Goal: Information Seeking & Learning: Learn about a topic

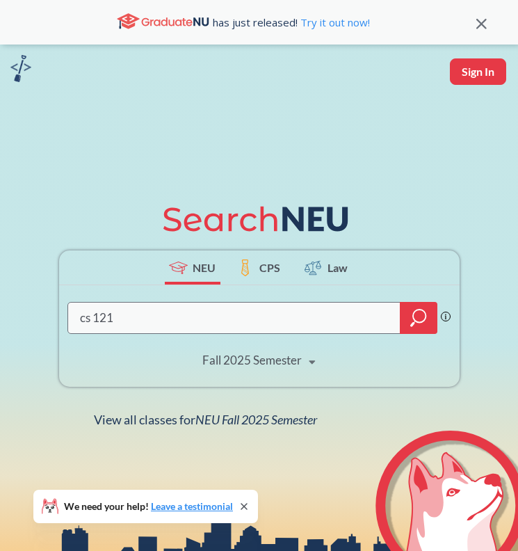
type input "cs 1210"
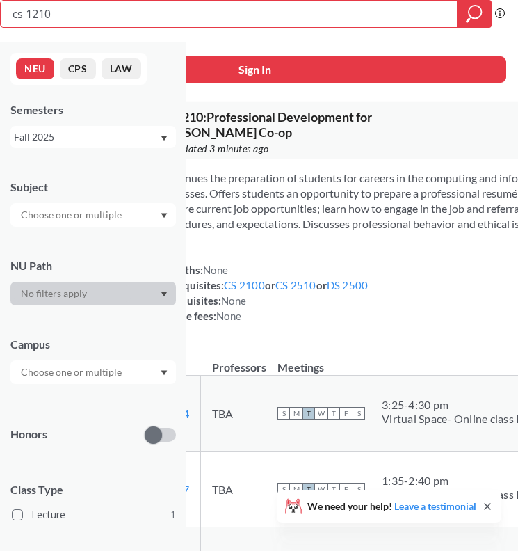
click at [255, 18] on input "cs 1210" at bounding box center [229, 14] width 436 height 24
type input "c"
type input "DS 1300"
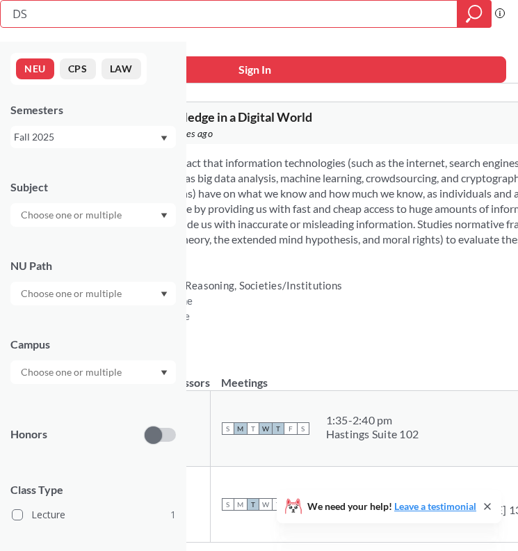
type input "D"
type input "ARTF 1220"
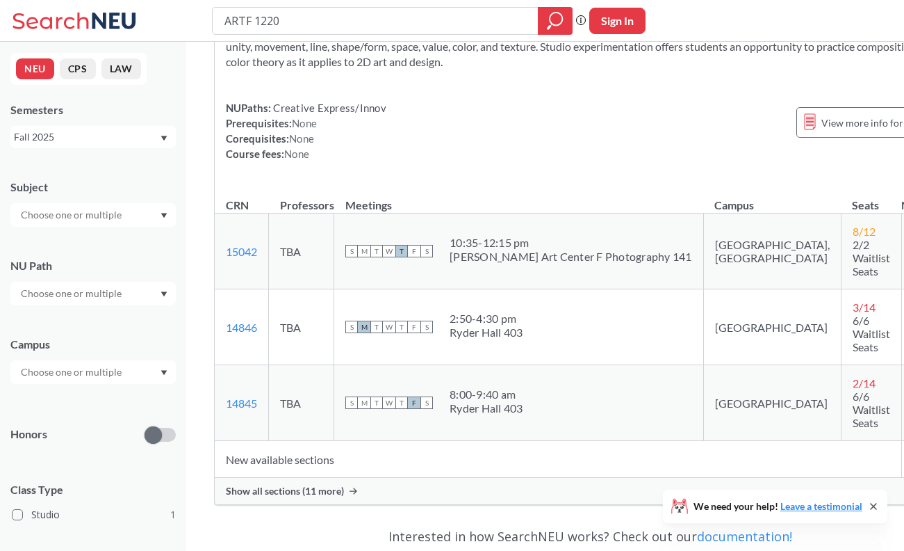
scroll to position [92, 0]
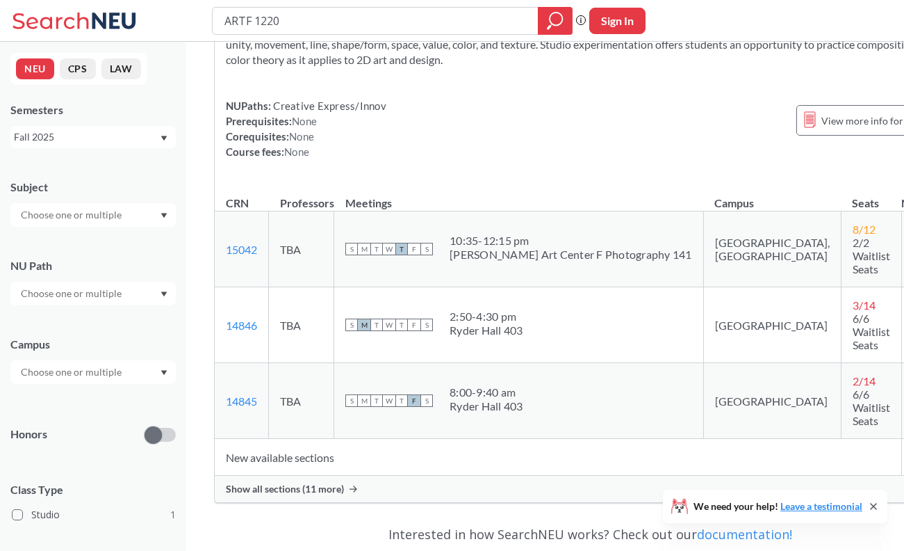
click at [312, 482] on span "Show all sections (11 more)" at bounding box center [285, 488] width 118 height 13
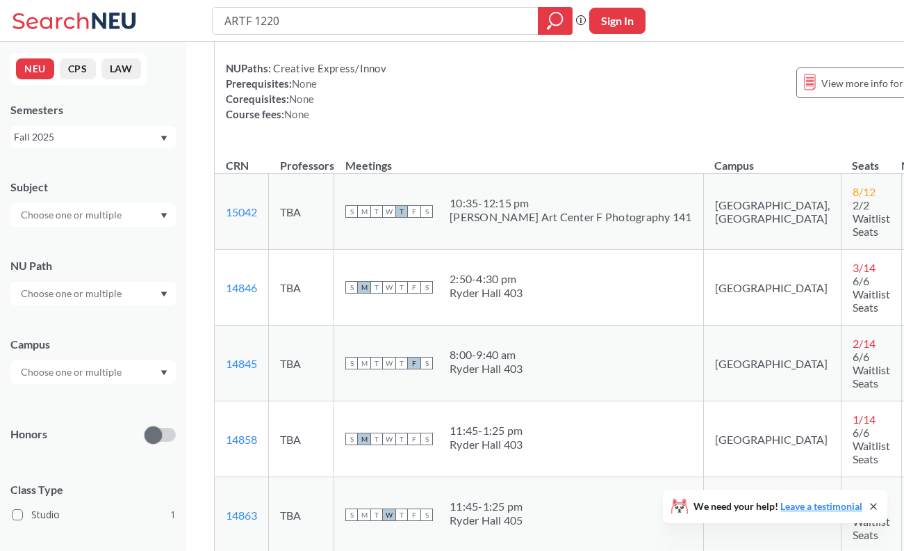
scroll to position [0, 0]
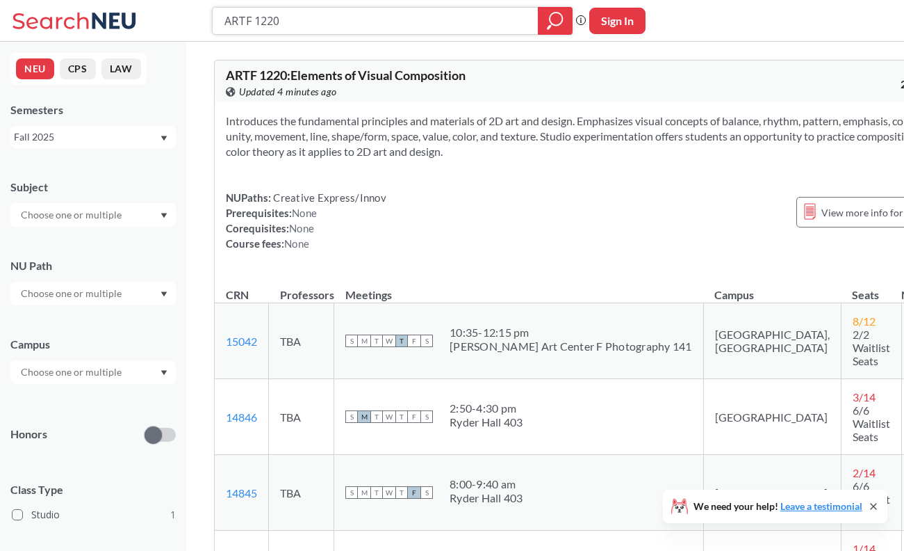
click at [338, 28] on input "ARTF 1220" at bounding box center [375, 21] width 305 height 24
type input "ARTF 1001"
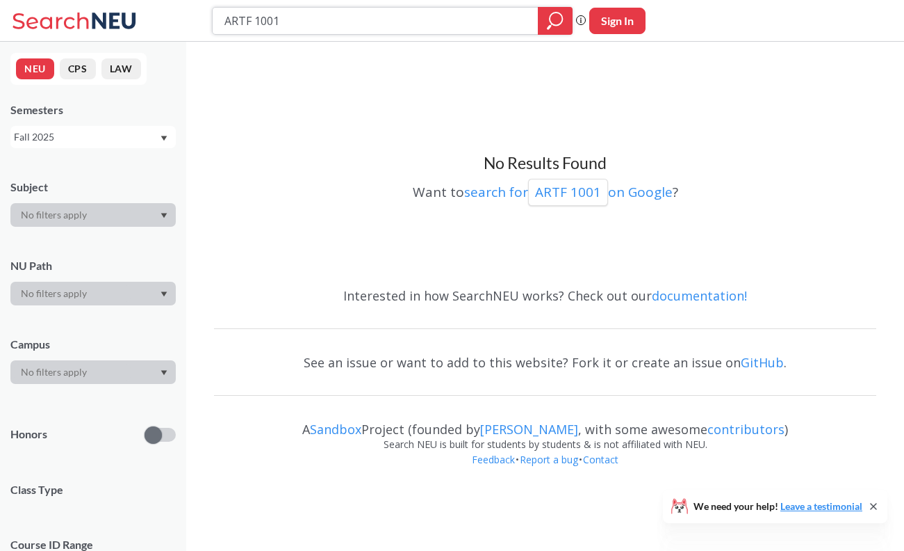
click at [254, 22] on input "ARTF 1001" at bounding box center [375, 21] width 305 height 24
type input "ARTFg1001"
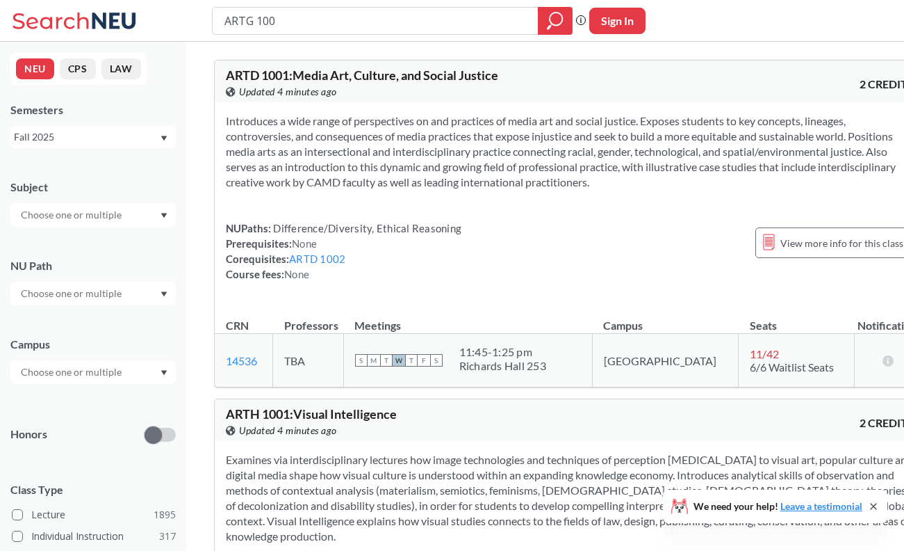
type input "ARTG 1001"
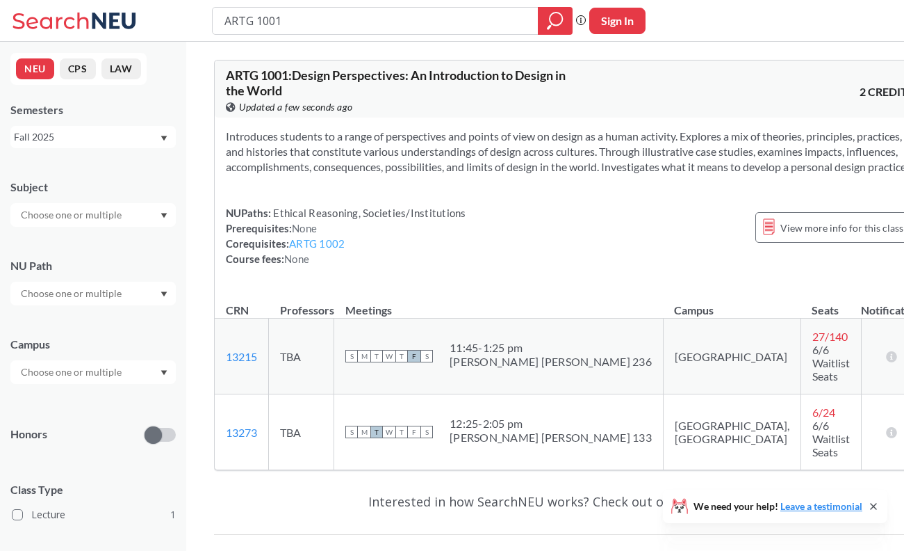
click at [329, 250] on link "ARTG 1002" at bounding box center [317, 243] width 56 height 13
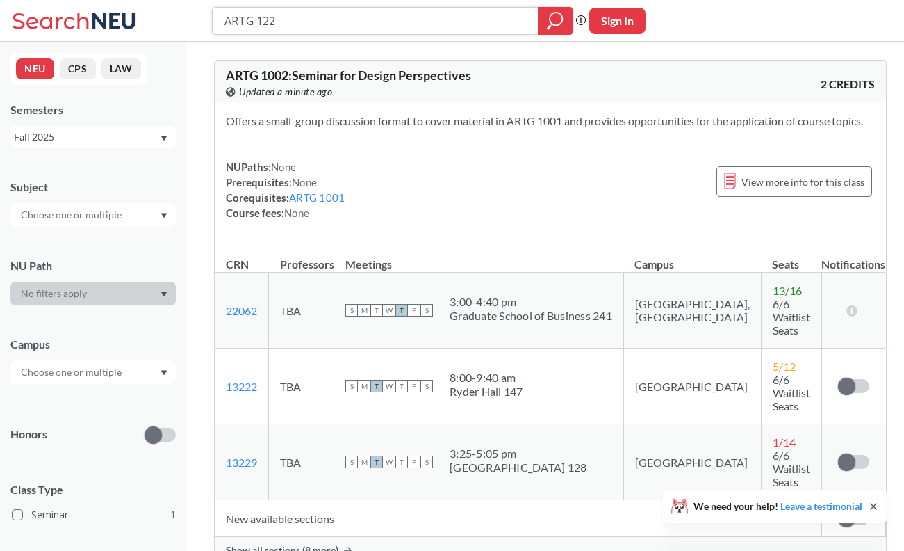
type input "ARTG 1220"
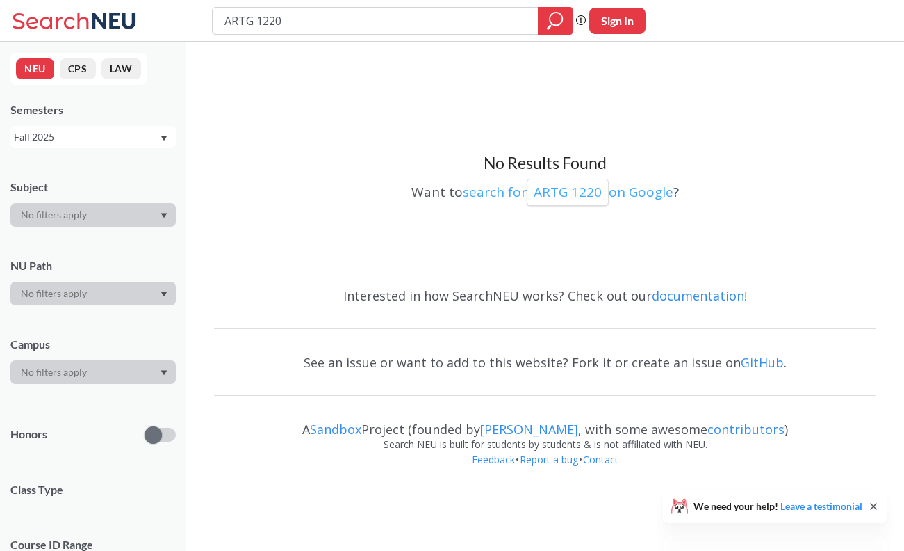
click at [552, 196] on p "ARTG 1220" at bounding box center [568, 192] width 68 height 19
click at [255, 26] on input "ARTG 1220" at bounding box center [375, 21] width 305 height 24
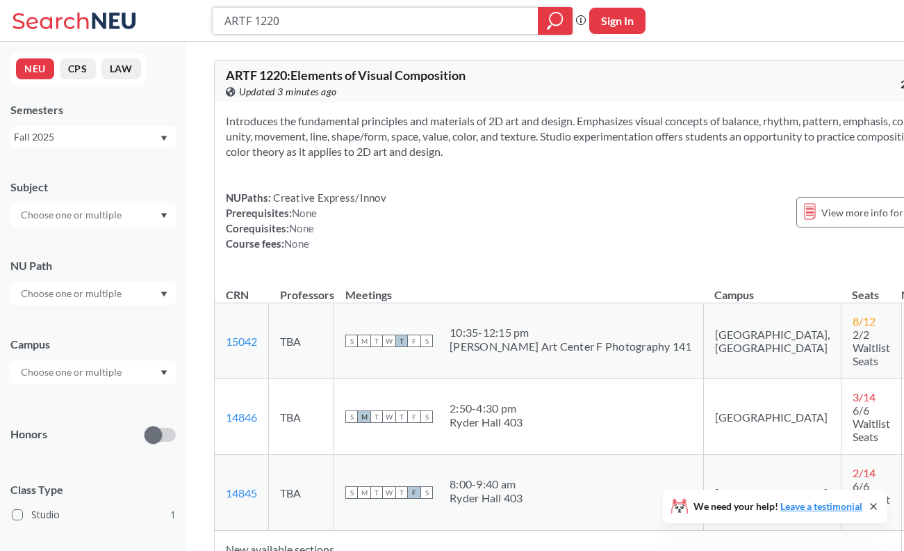
click at [272, 18] on input "ARTF 1220" at bounding box center [375, 21] width 305 height 24
type input "ARTF 1240"
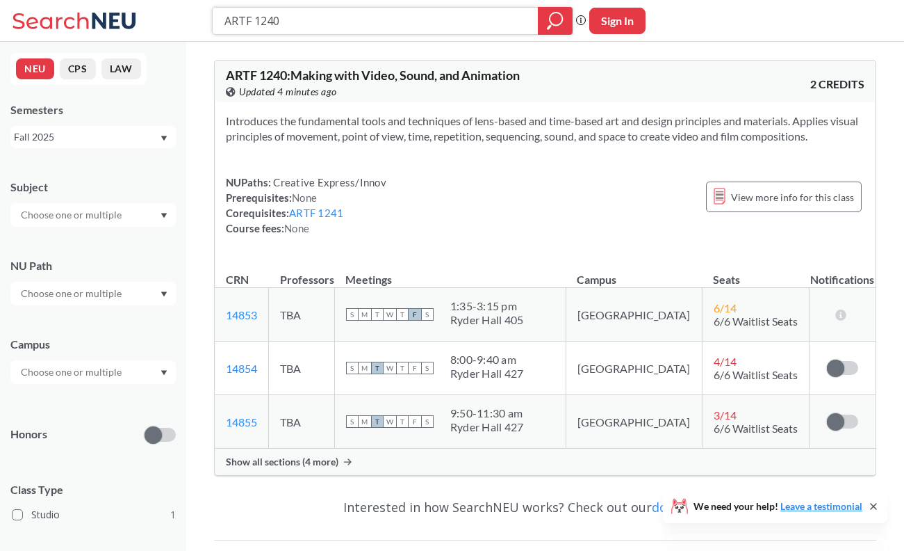
click at [275, 26] on input "ARTF 1240" at bounding box center [375, 21] width 305 height 24
type input "ARTF 1230"
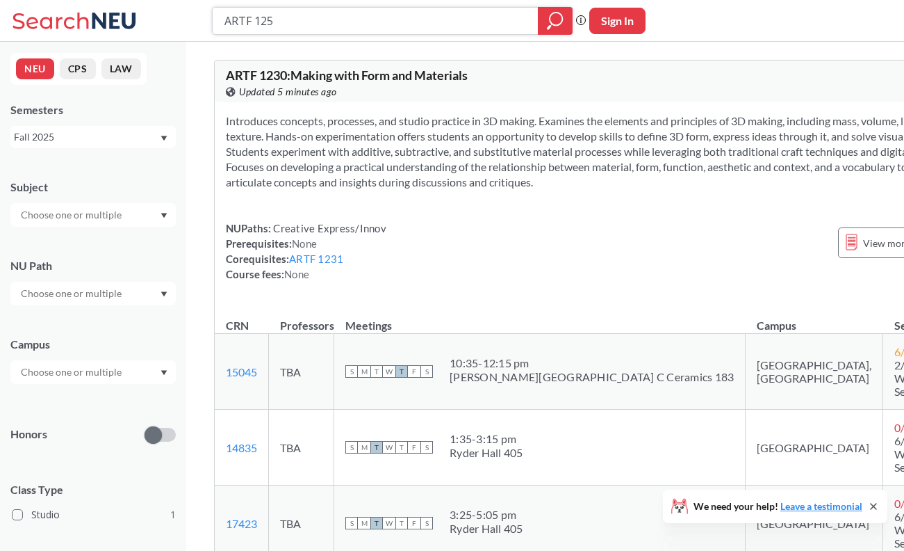
type input "ARTF 1250"
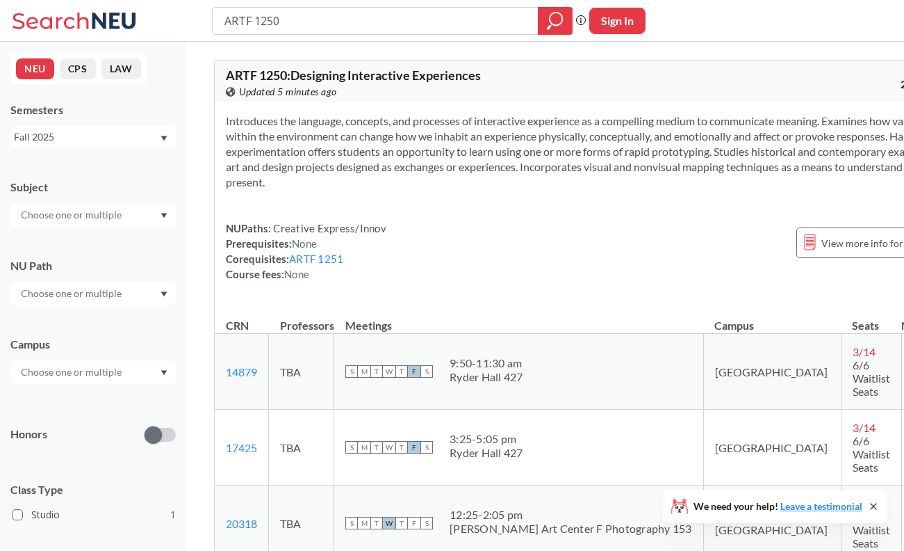
click at [307, 30] on input "ARTF 1250" at bounding box center [375, 21] width 305 height 24
type input "ARTF 1240"
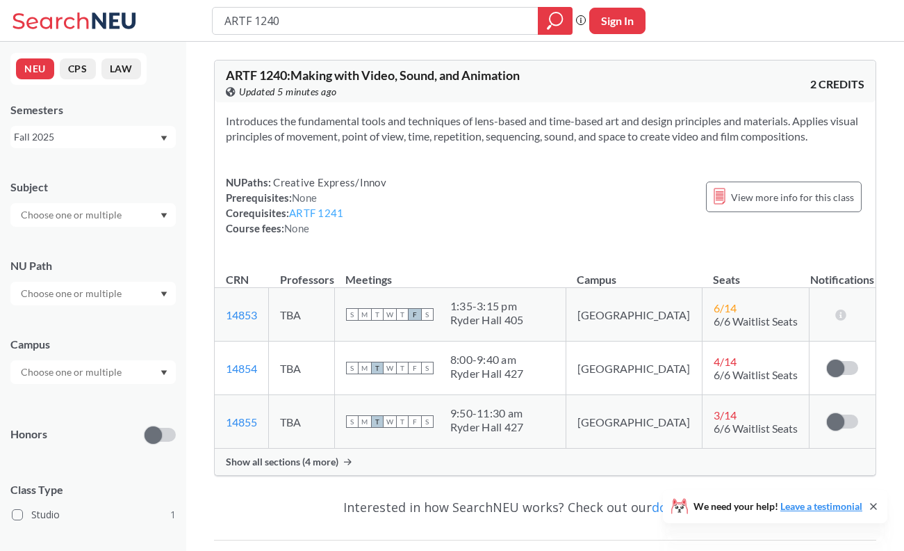
click at [312, 213] on link "ARTF 1241" at bounding box center [316, 212] width 54 height 13
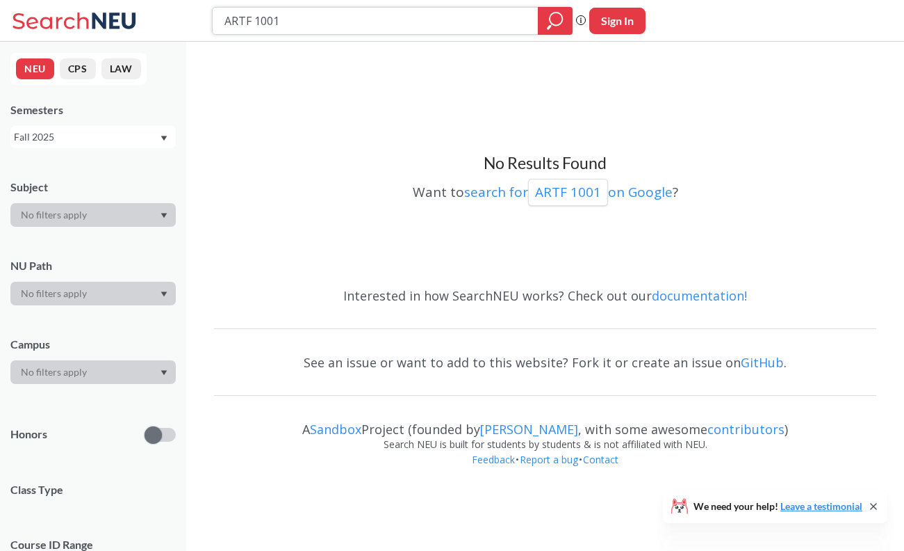
click at [250, 20] on input "ARTF 1001" at bounding box center [375, 21] width 305 height 24
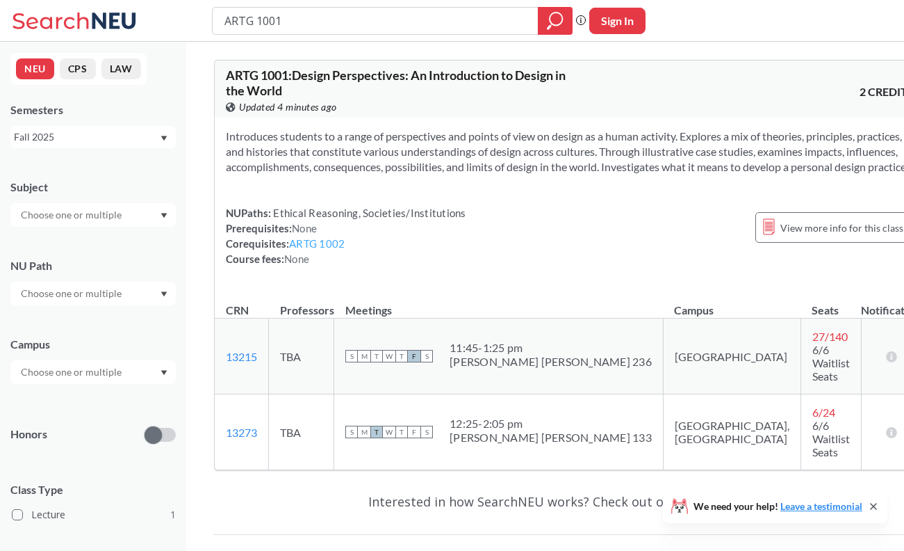
click at [300, 250] on link "ARTG 1002" at bounding box center [317, 243] width 56 height 13
type input "ARTG1002"
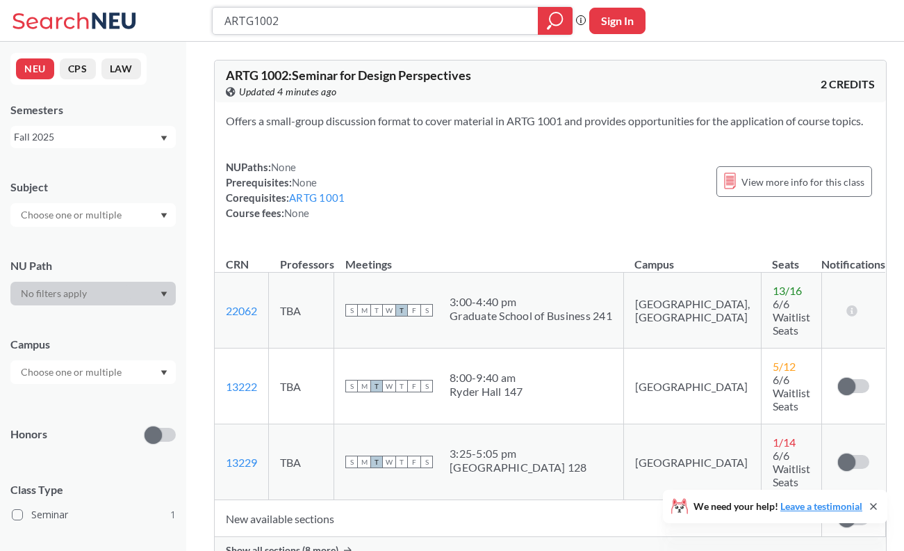
click at [291, 20] on input "ARTG1002" at bounding box center [375, 21] width 305 height 24
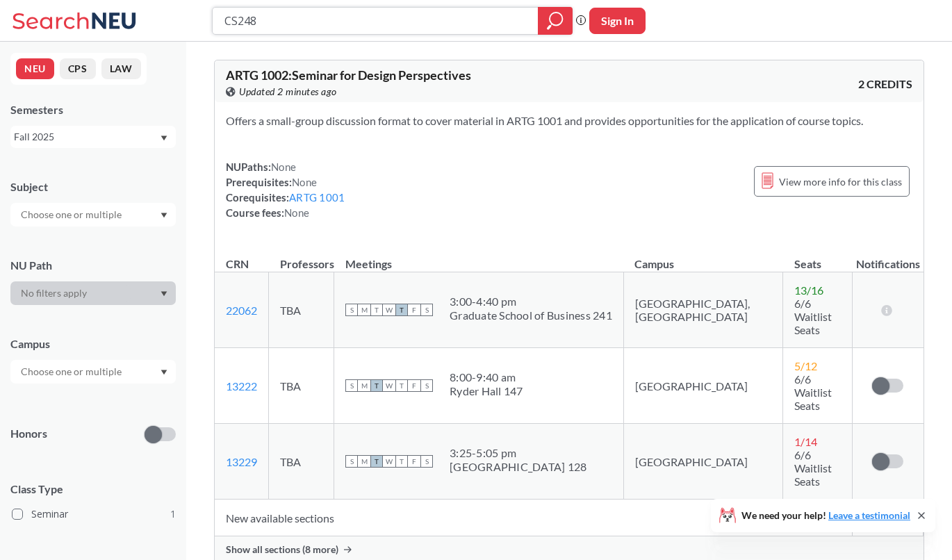
type input "CS2484"
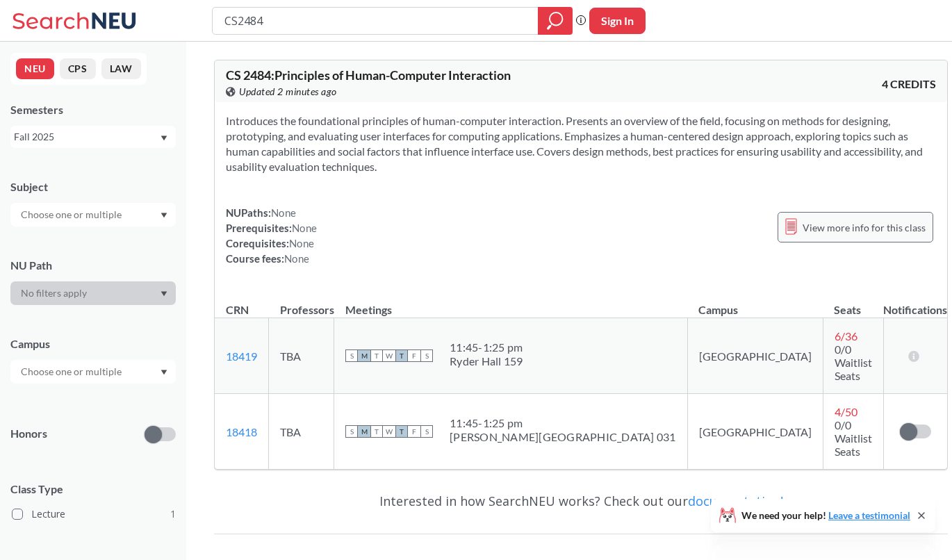
click at [785, 220] on icon at bounding box center [791, 226] width 12 height 17
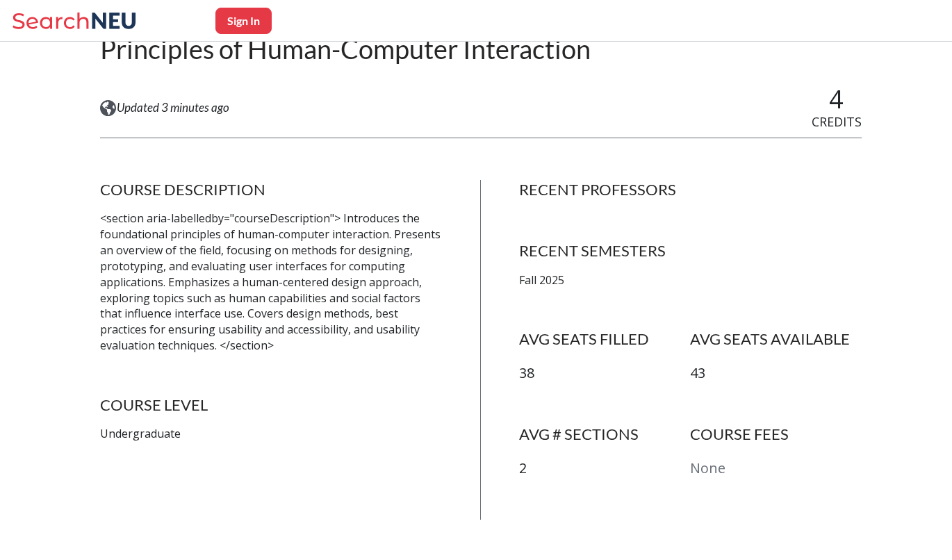
scroll to position [164, 0]
